Goal: Task Accomplishment & Management: Complete application form

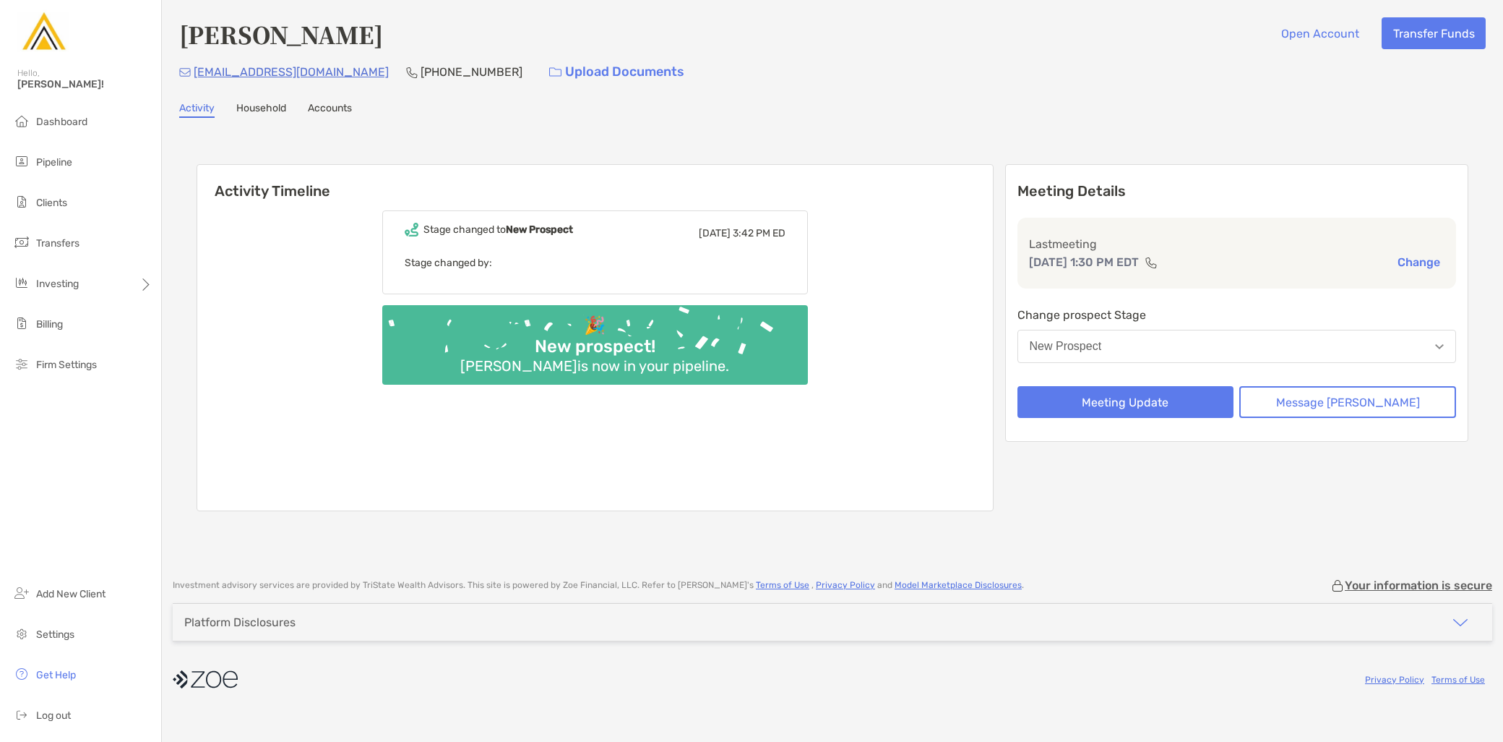
click at [1169, 341] on button "New Prospect" at bounding box center [1237, 346] width 439 height 33
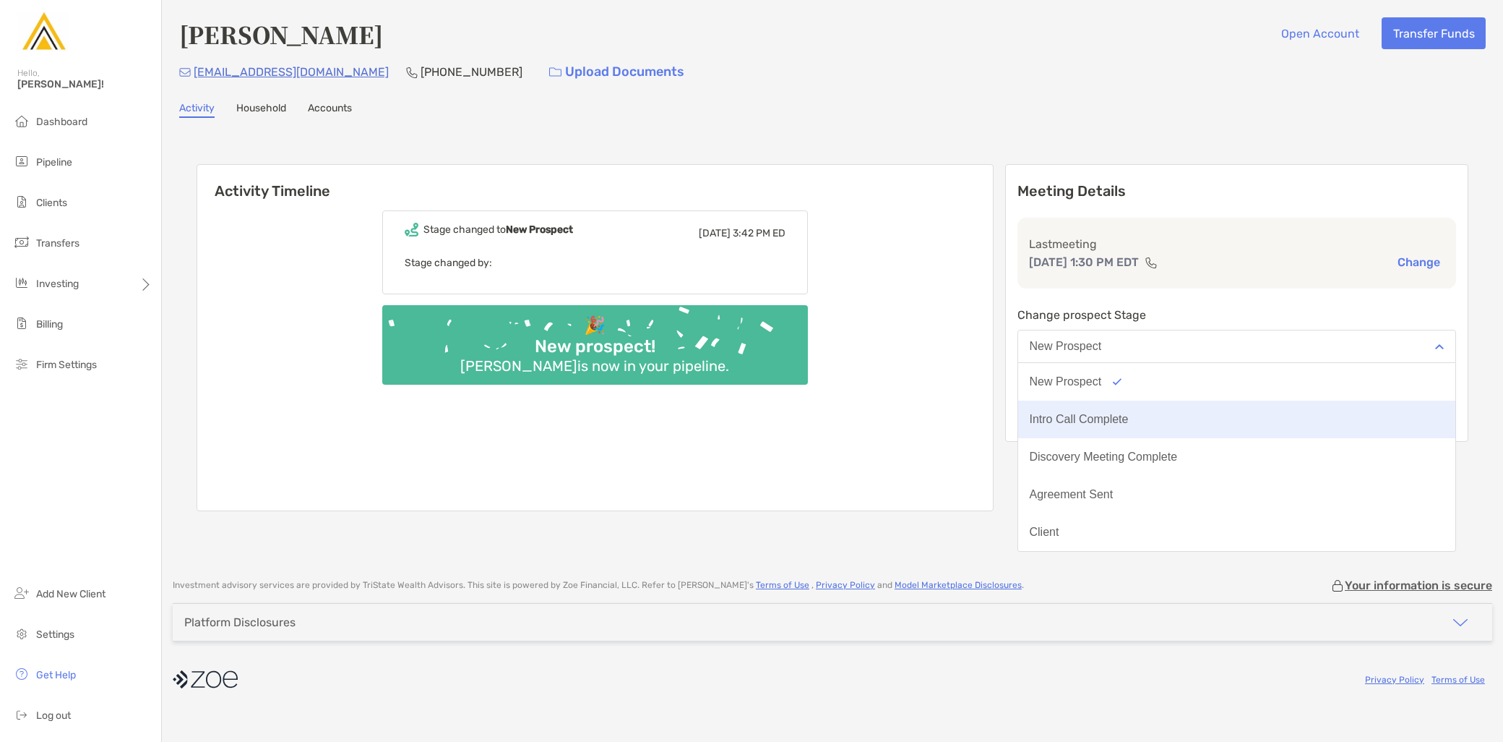
click at [1169, 419] on button "Intro Call Complete" at bounding box center [1237, 419] width 438 height 38
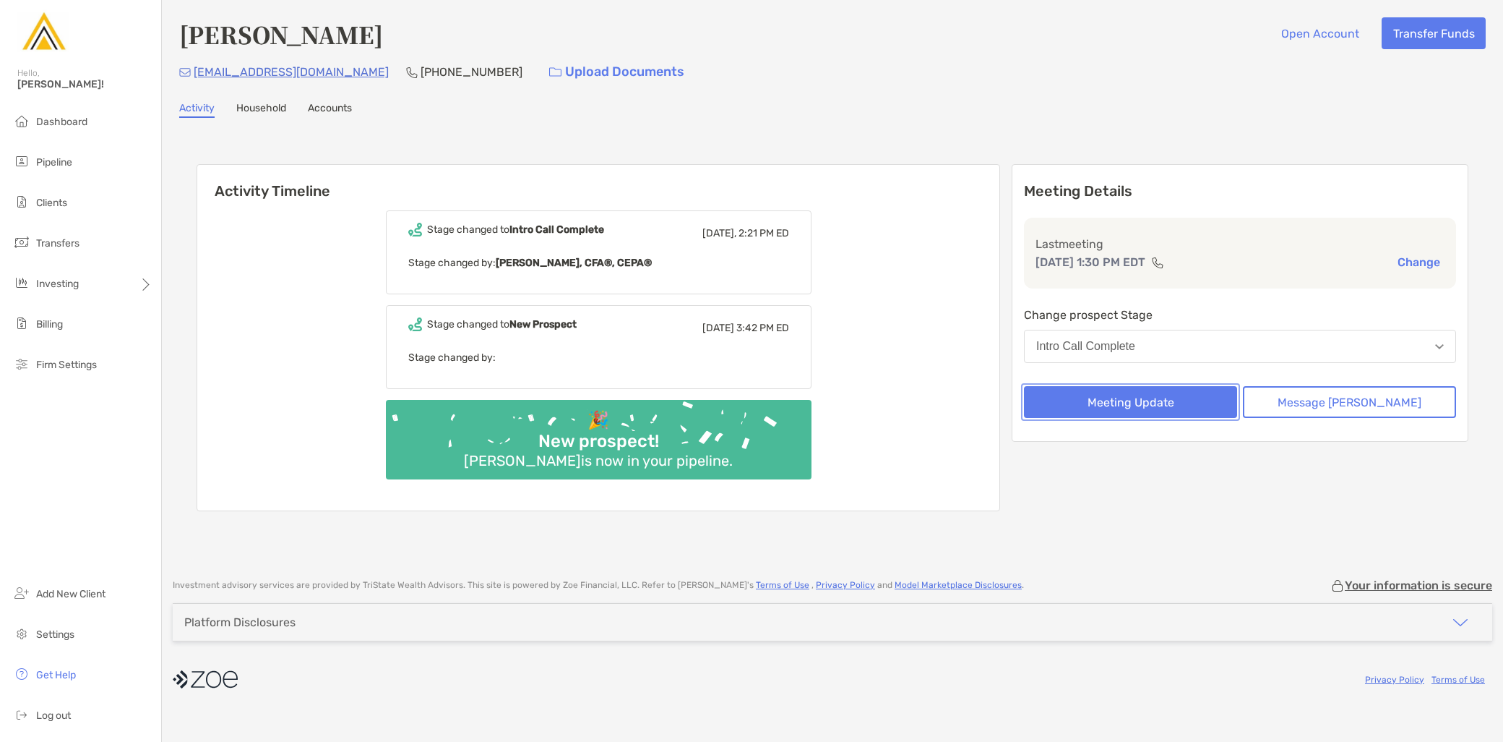
click at [1169, 400] on button "Meeting Update" at bounding box center [1130, 402] width 213 height 32
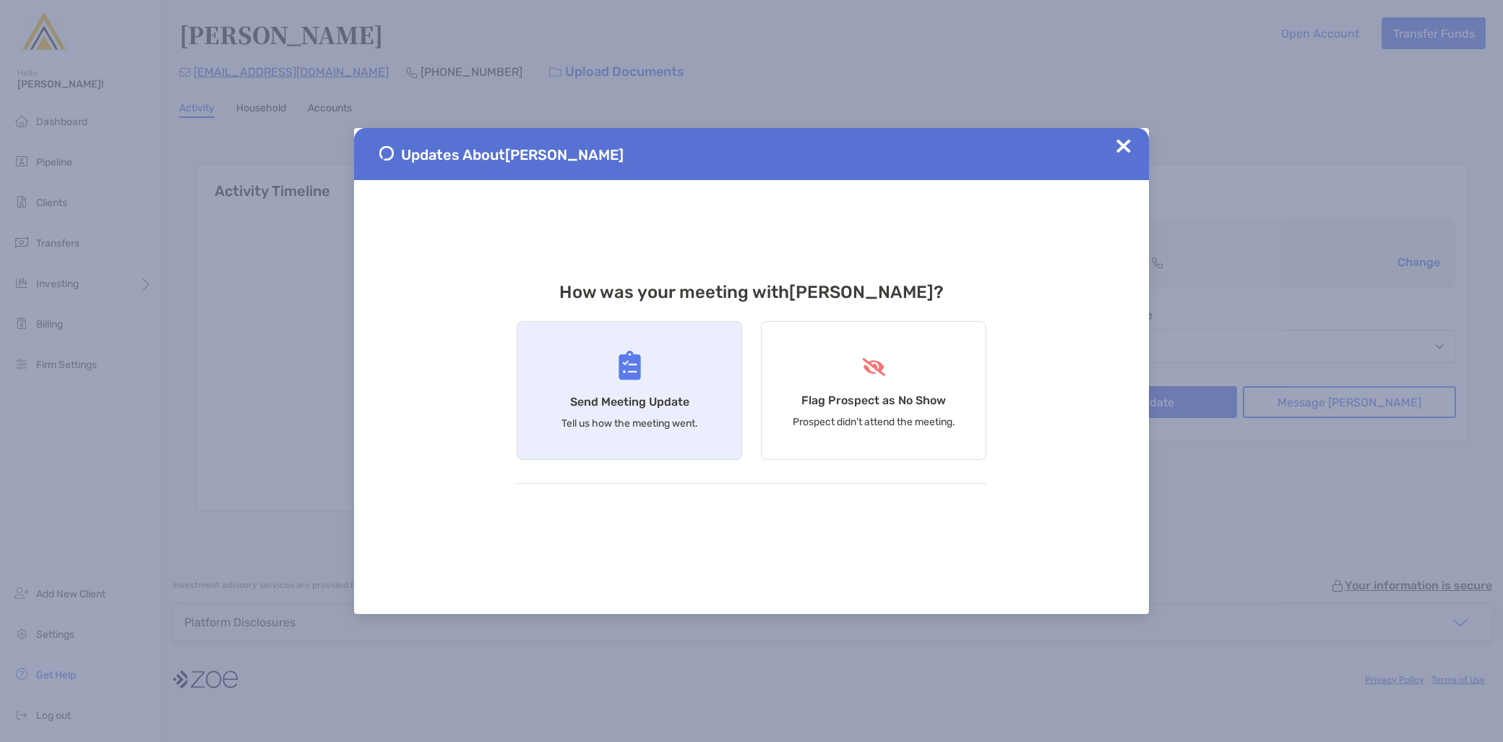
click at [627, 405] on h4 "Send Meeting Update" at bounding box center [629, 402] width 119 height 14
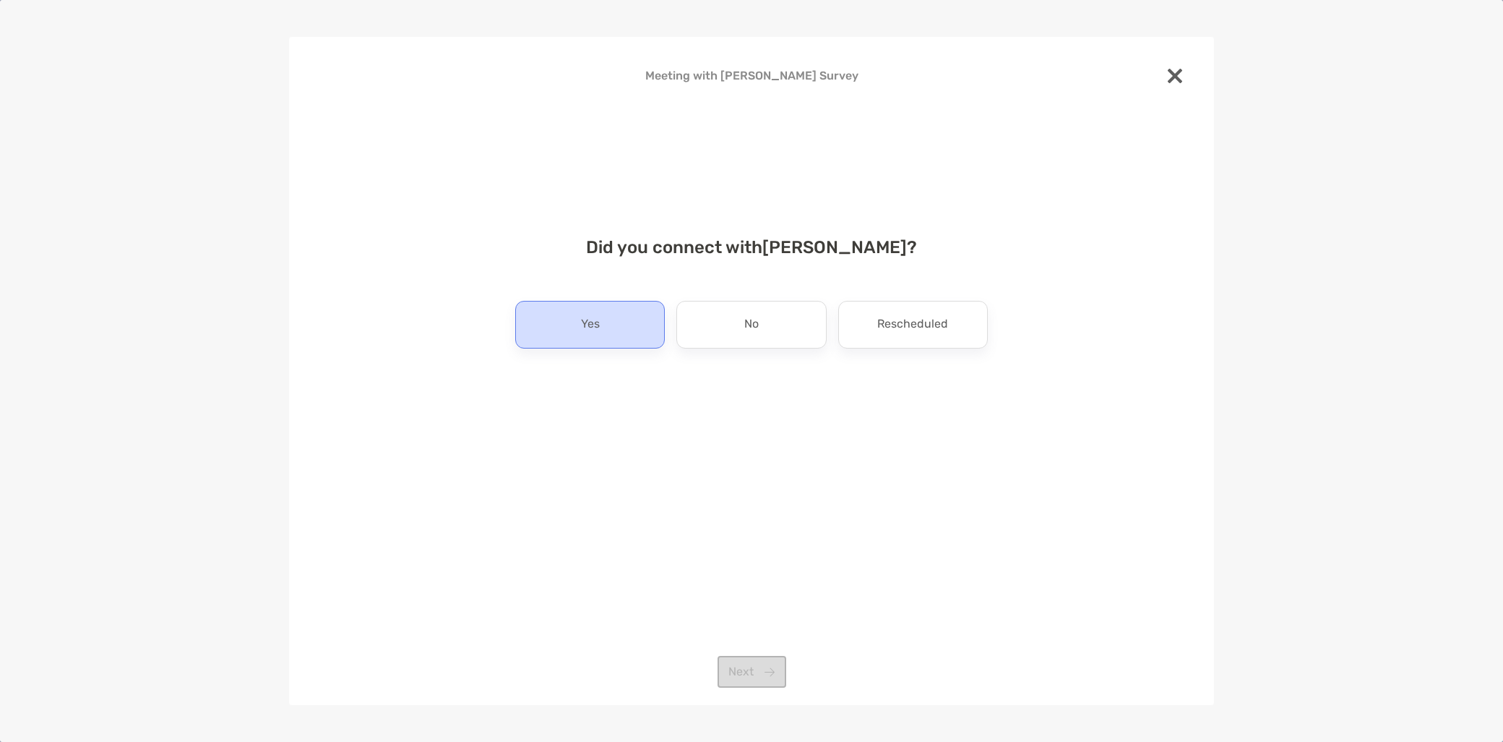
click at [630, 320] on div "Yes" at bounding box center [590, 325] width 150 height 48
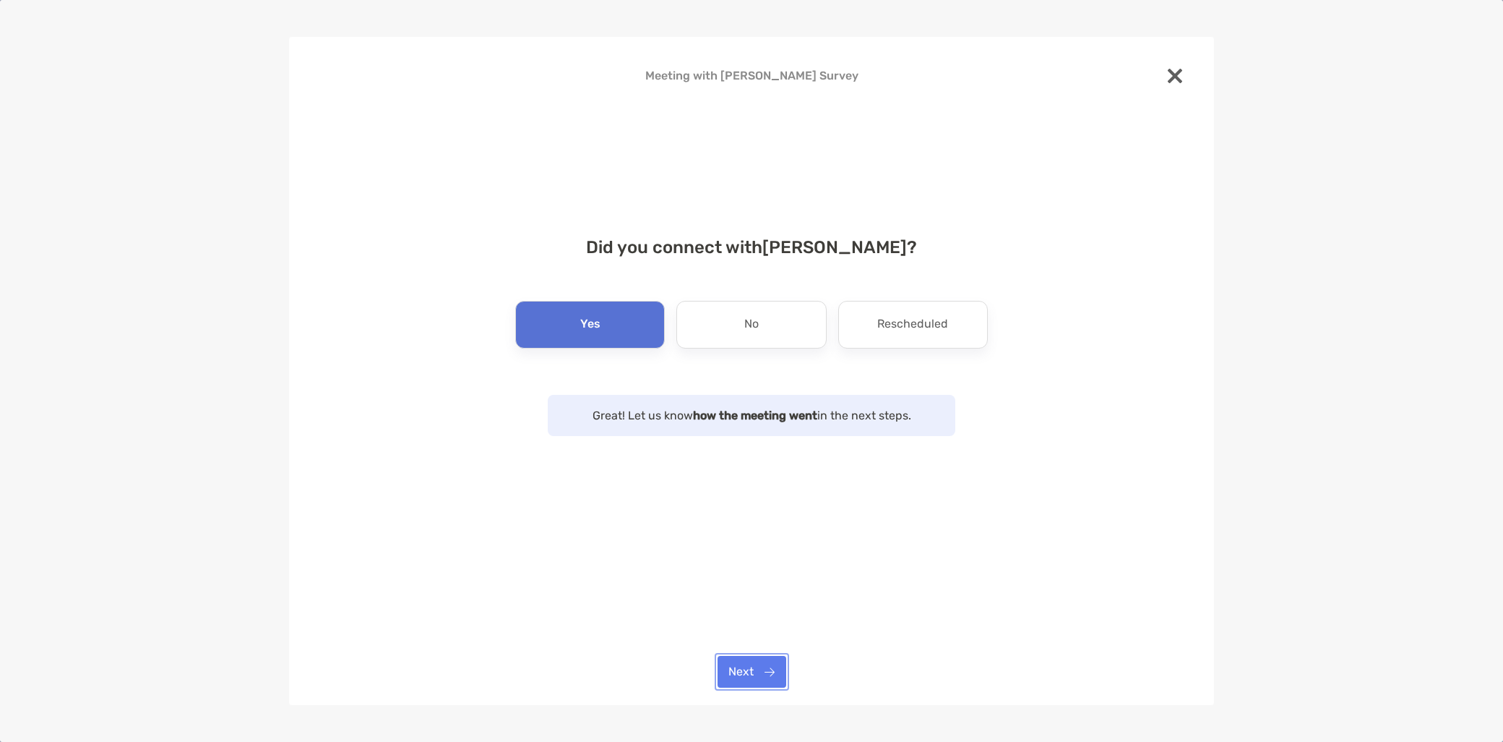
click at [775, 675] on button "Next" at bounding box center [752, 672] width 69 height 32
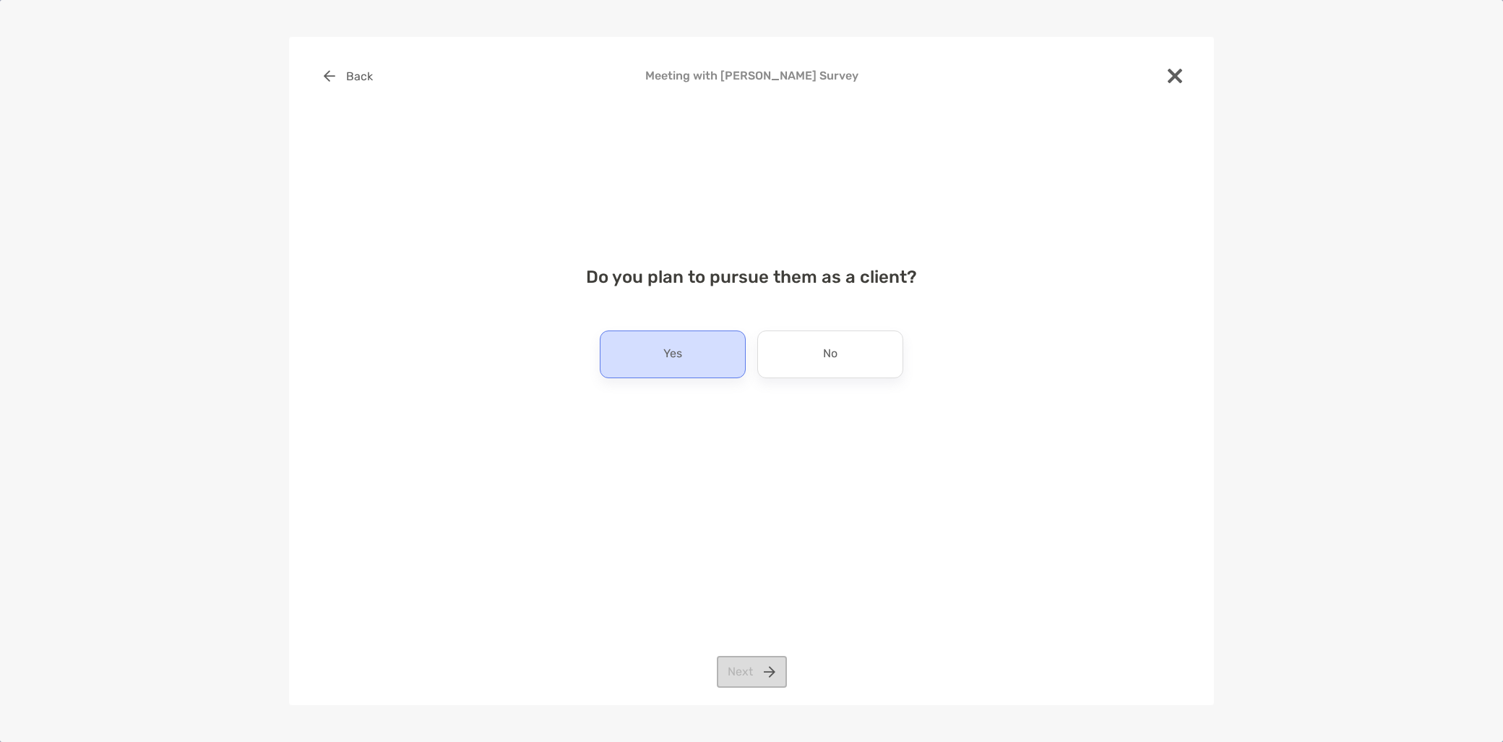
click at [689, 362] on div "Yes" at bounding box center [673, 354] width 146 height 48
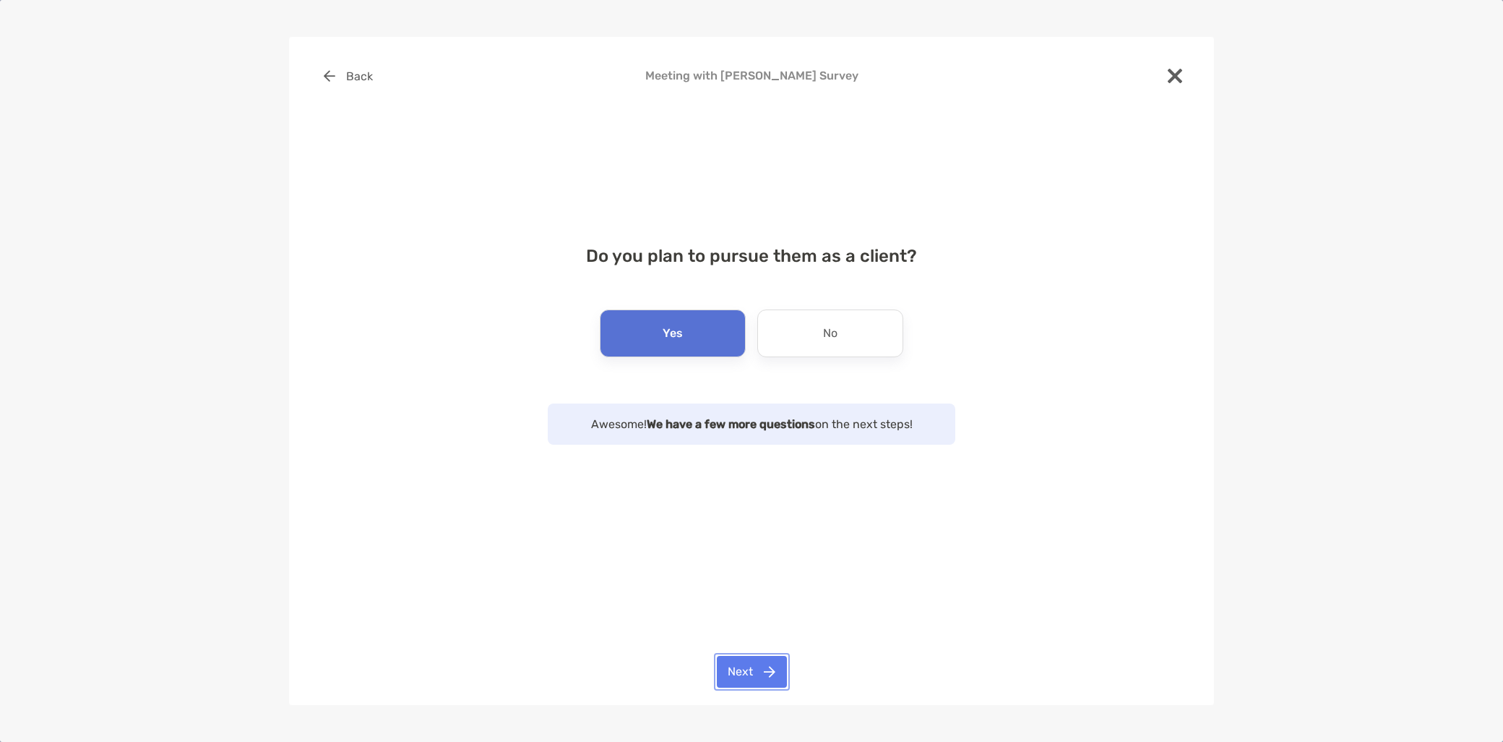
click at [754, 677] on button "Next" at bounding box center [752, 672] width 70 height 32
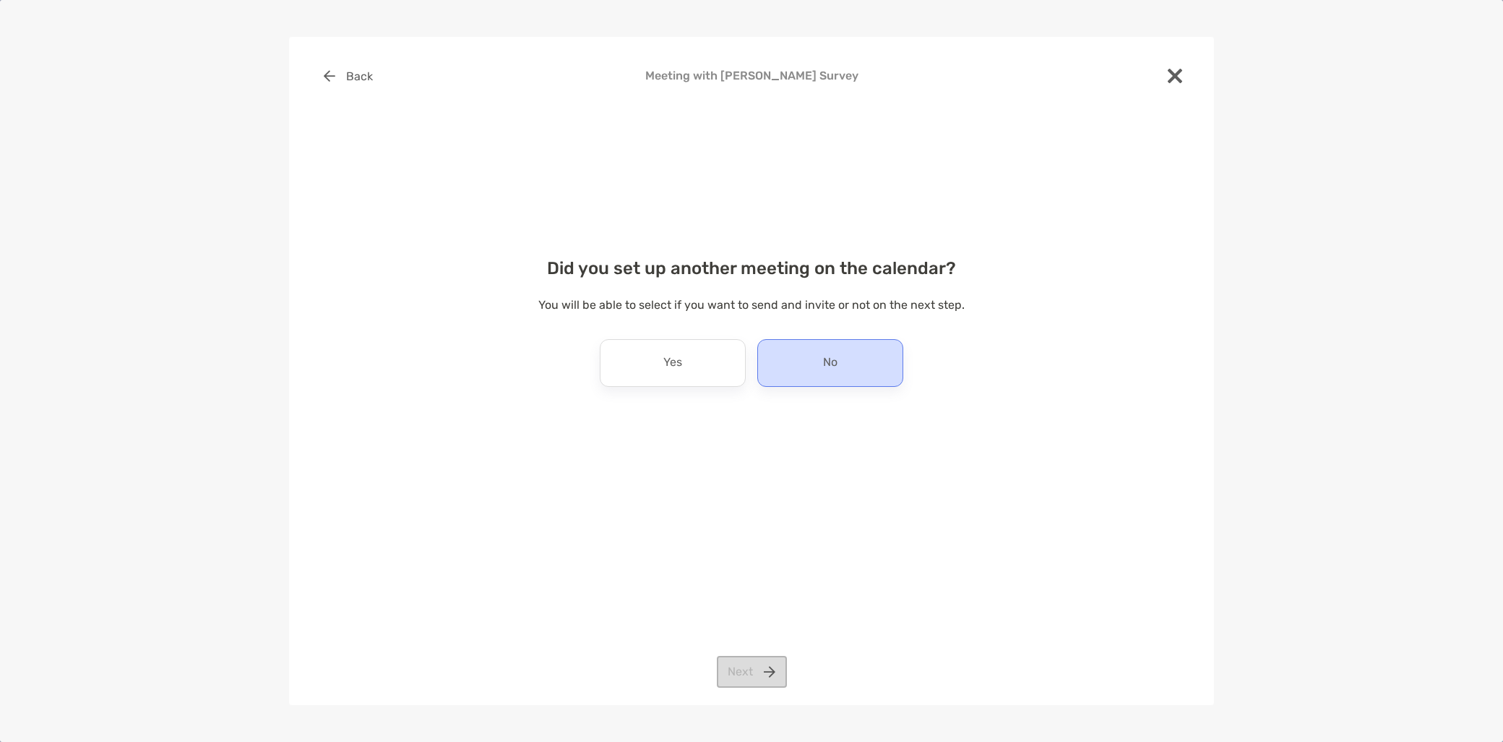
click at [770, 371] on div "No" at bounding box center [831, 363] width 146 height 48
click at [734, 665] on button "Next" at bounding box center [752, 672] width 70 height 32
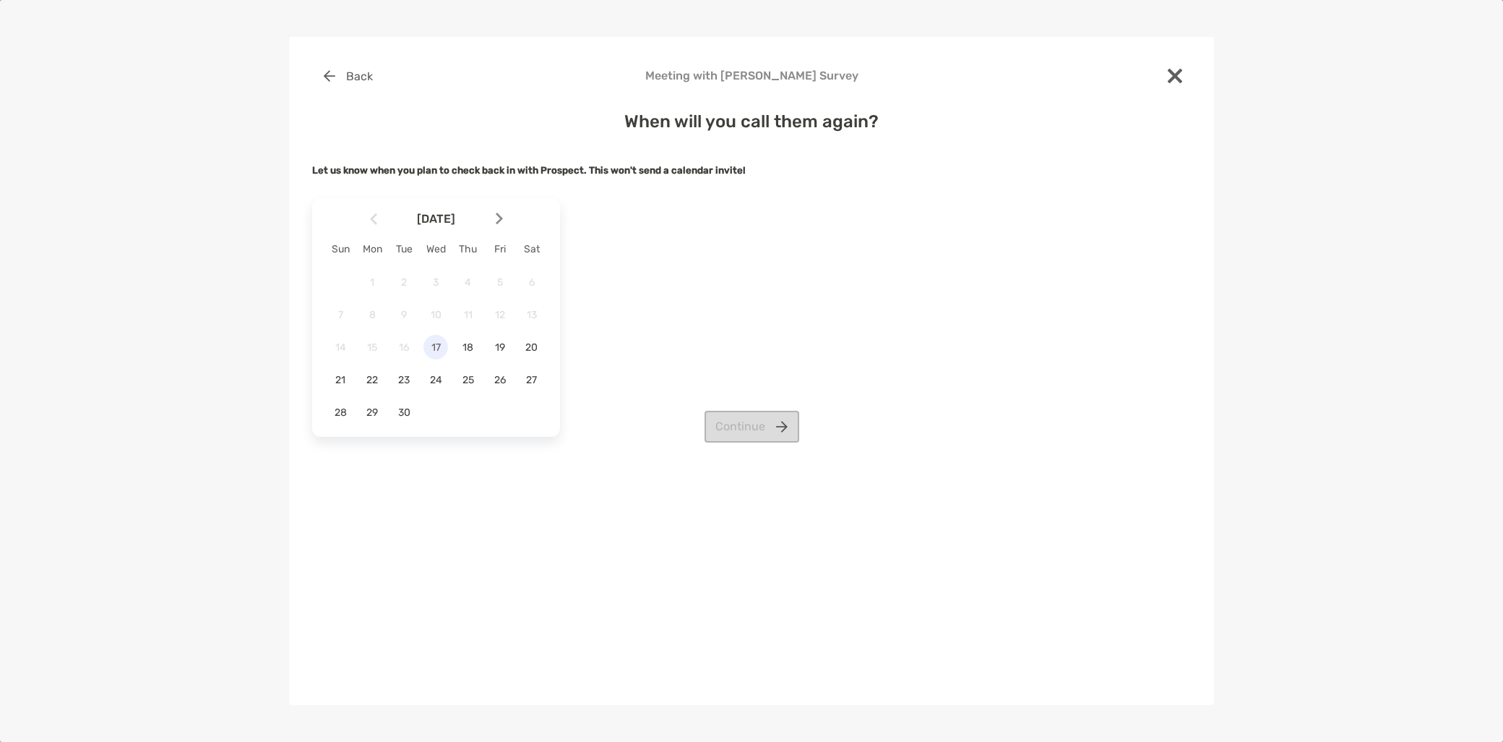
click at [429, 351] on span "17" at bounding box center [436, 347] width 25 height 12
click at [755, 423] on button "Continue" at bounding box center [752, 427] width 95 height 32
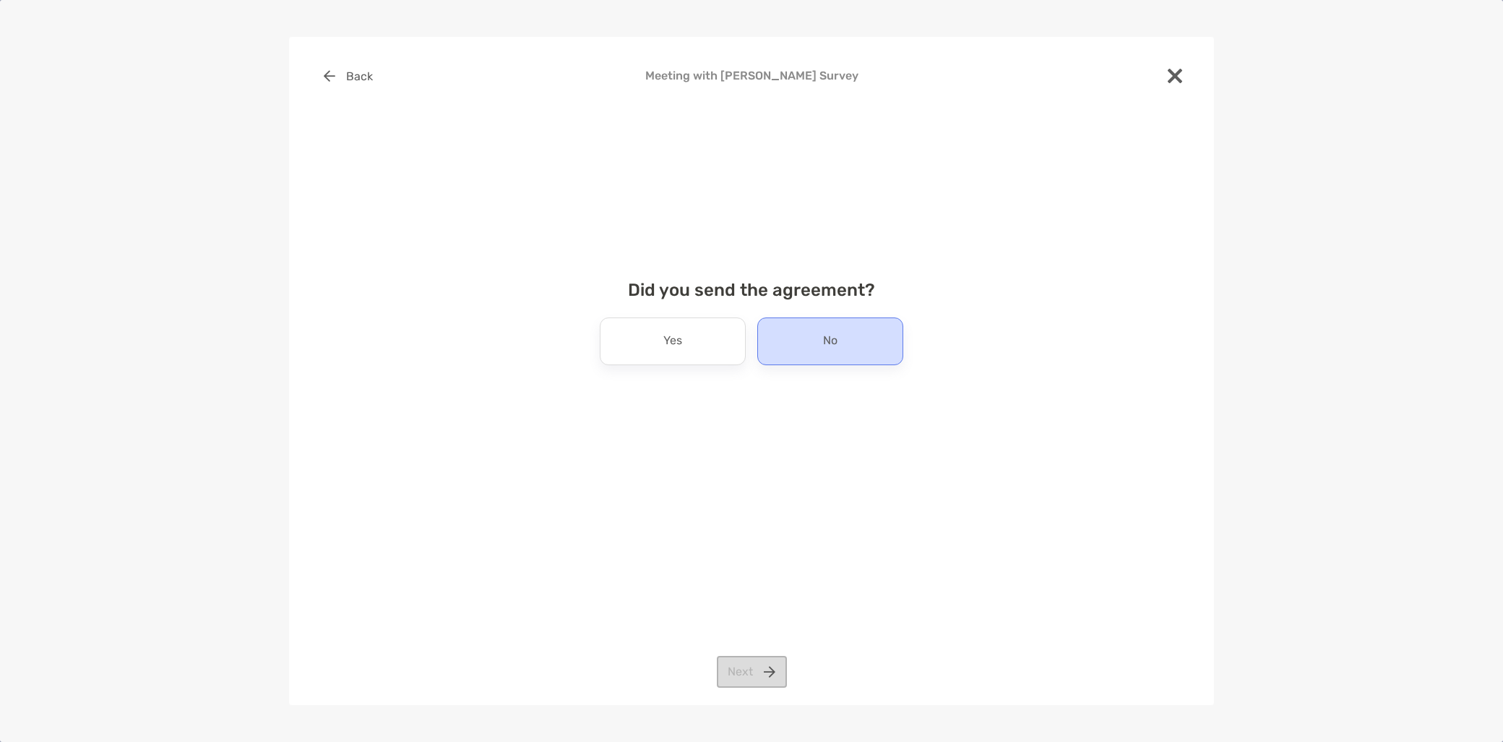
click at [820, 338] on div "No" at bounding box center [831, 341] width 146 height 48
click at [747, 671] on button "Next" at bounding box center [752, 672] width 70 height 32
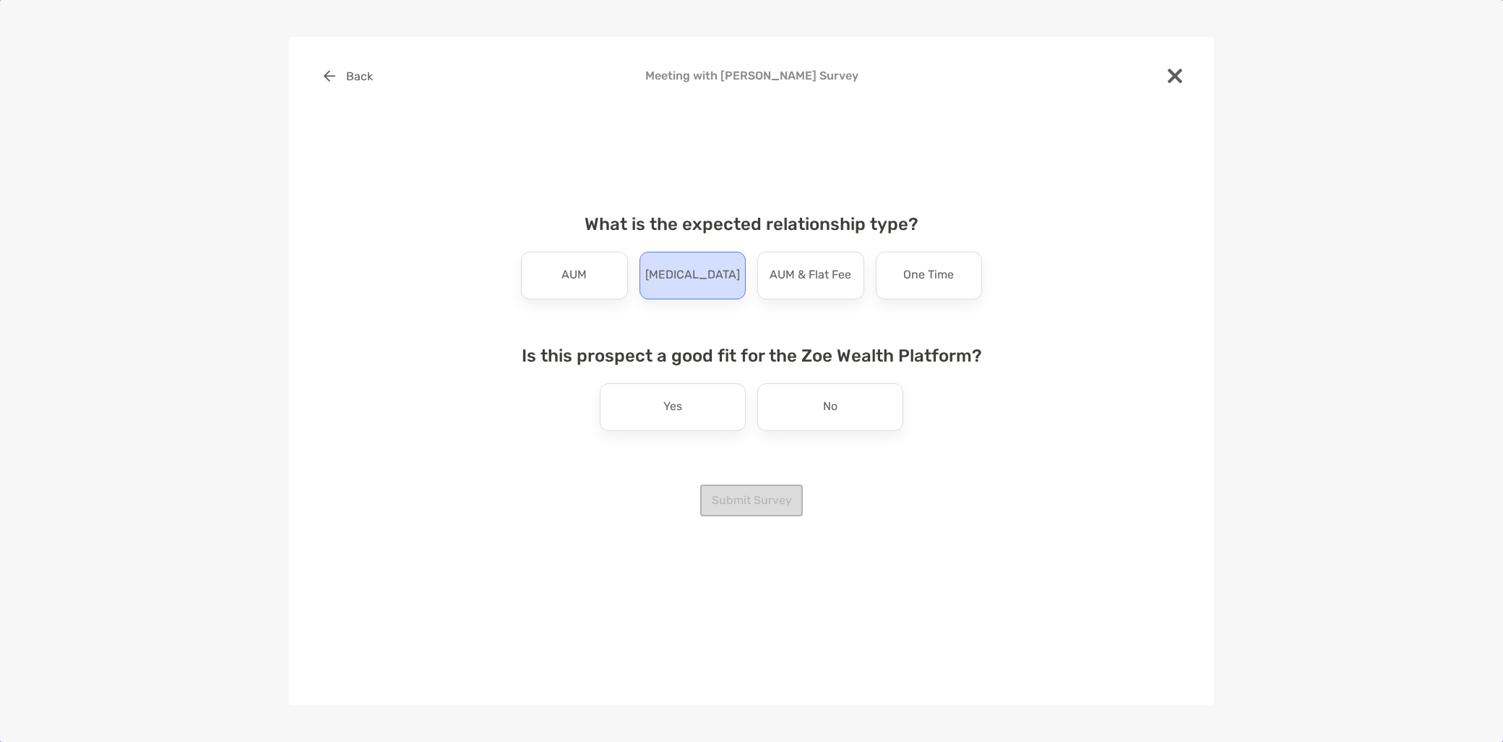
click at [703, 275] on p "[MEDICAL_DATA]" at bounding box center [692, 275] width 95 height 23
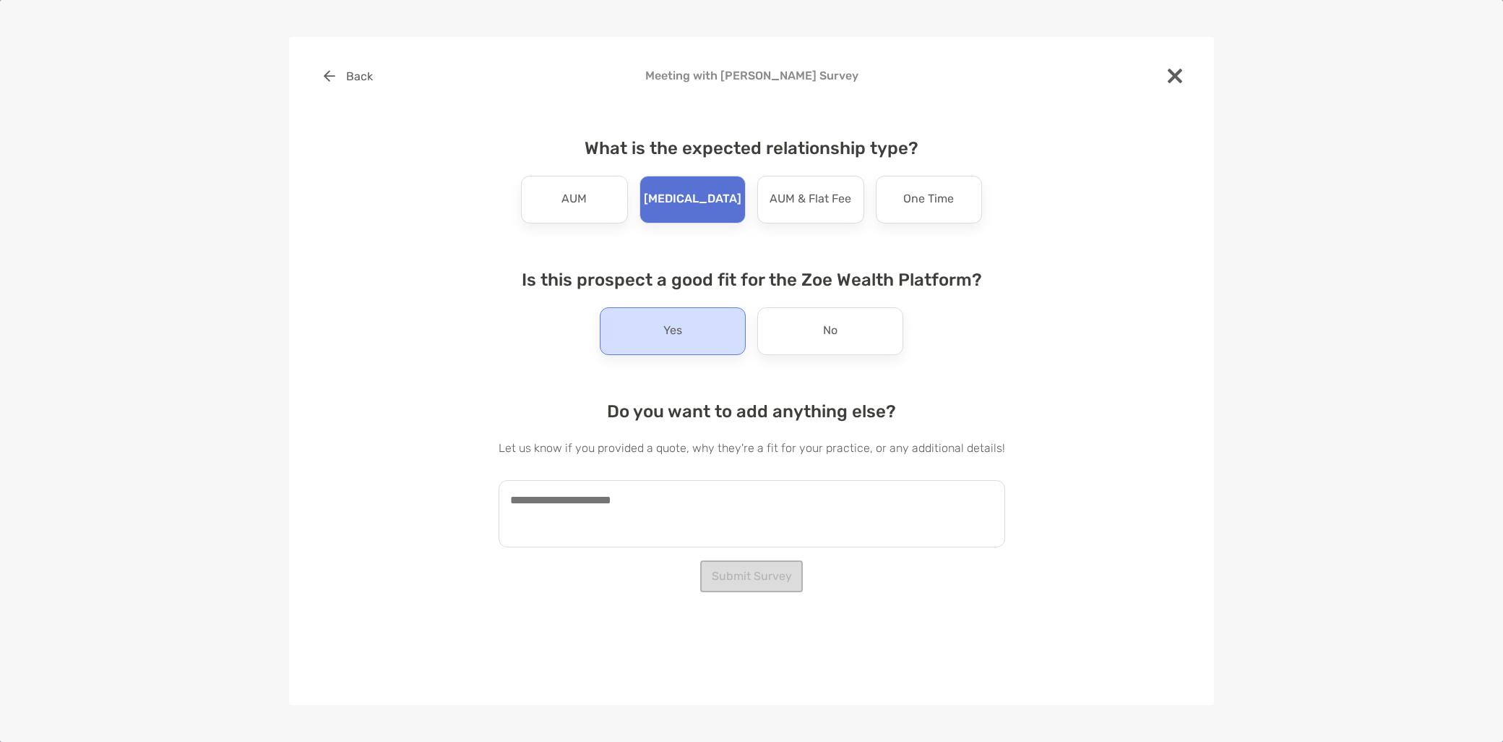
click at [717, 334] on div "Yes" at bounding box center [673, 331] width 146 height 48
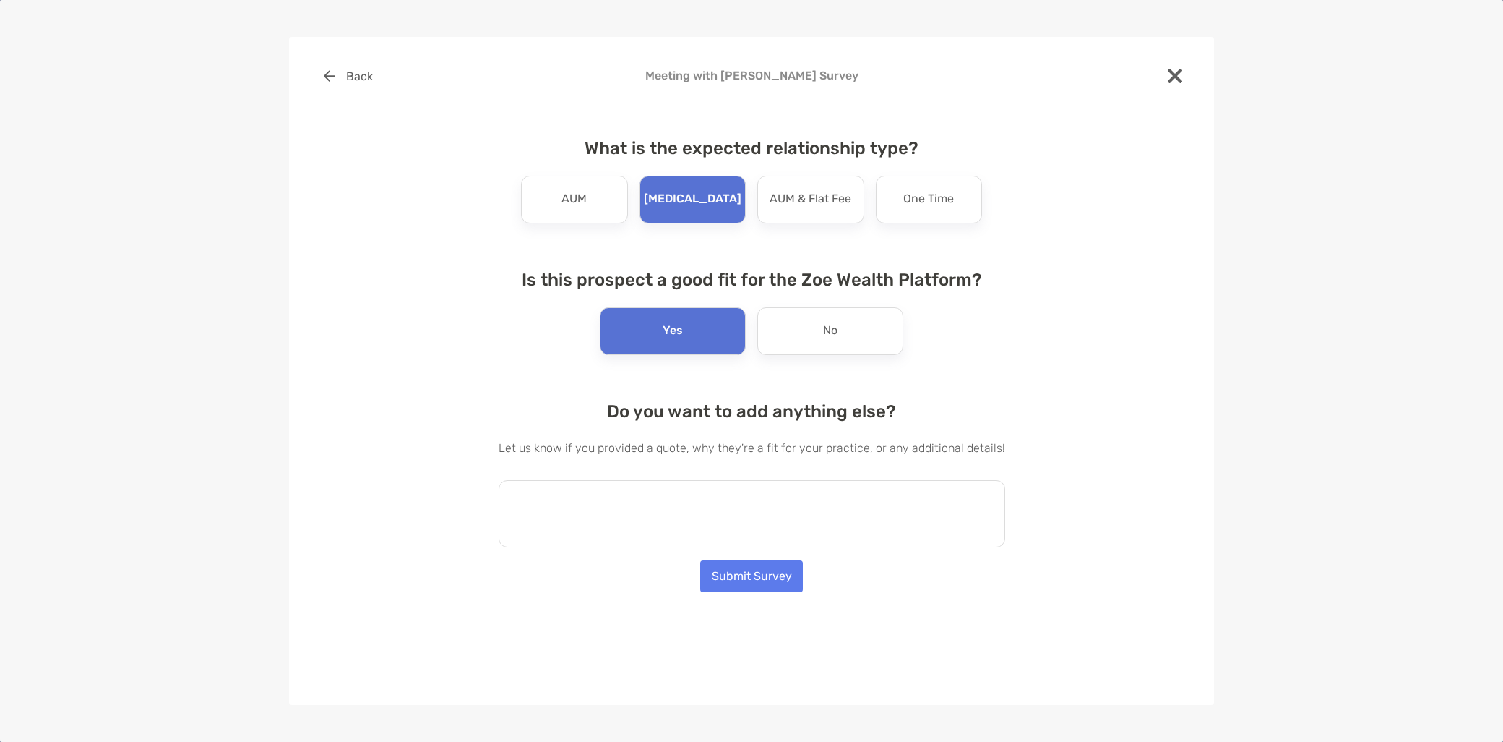
click at [609, 517] on textarea at bounding box center [752, 513] width 507 height 67
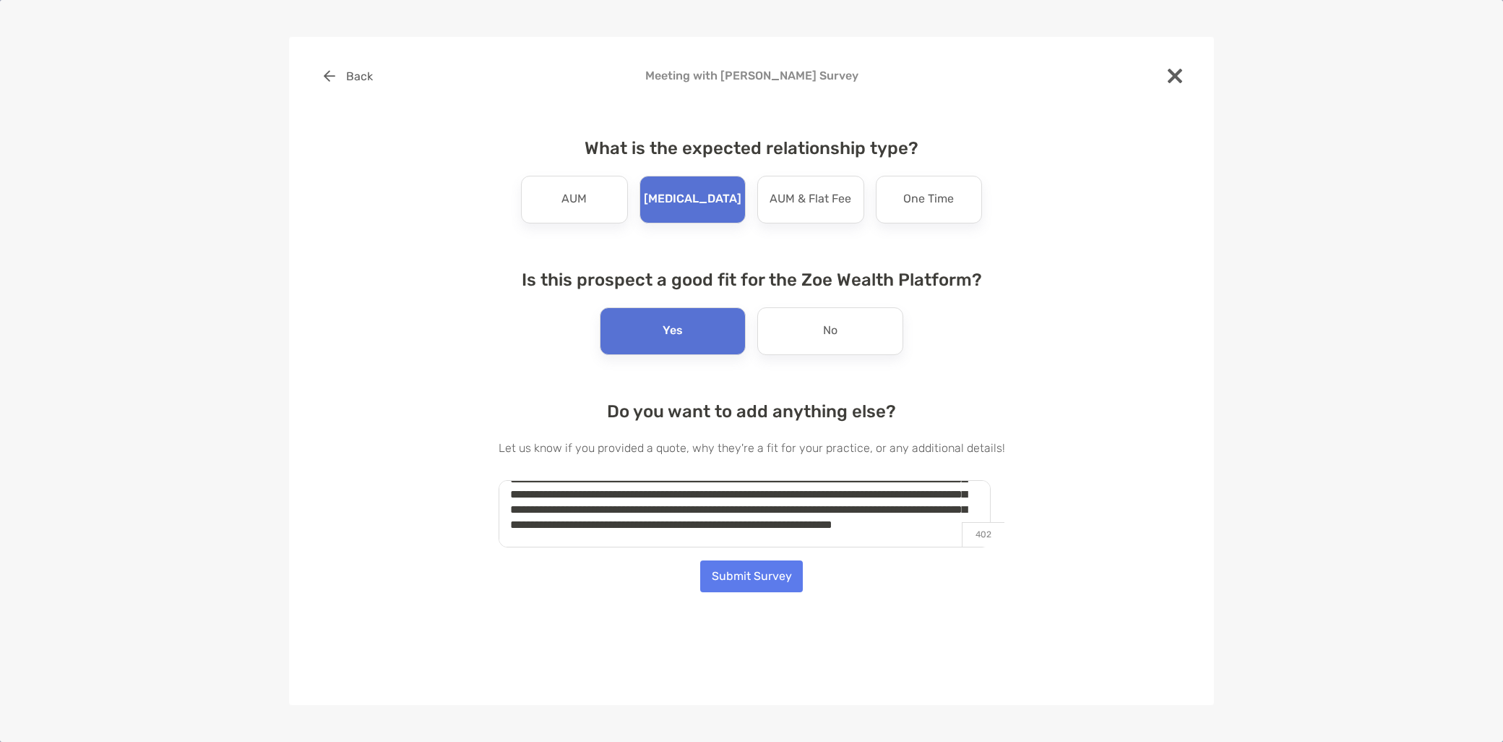
scroll to position [66, 0]
type textarea "**********"
click at [741, 579] on button "Submit Survey" at bounding box center [751, 576] width 103 height 32
